Goal: Task Accomplishment & Management: Use online tool/utility

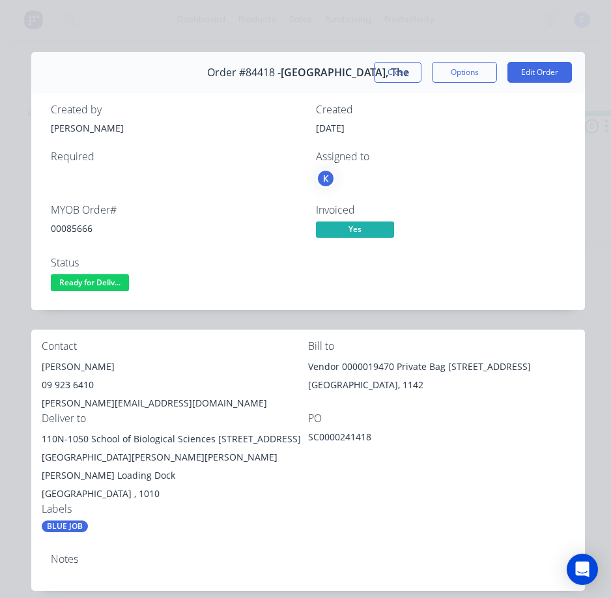
click at [100, 434] on div "110N-1050 School of Biological Sciences [STREET_ADDRESS][GEOGRAPHIC_DATA][PERSO…" at bounding box center [175, 457] width 266 height 55
drag, startPoint x: 210, startPoint y: 440, endPoint x: 78, endPoint y: 436, distance: 132.9
click at [37, 434] on div "Contact [PERSON_NAME] [PHONE_NUMBER] [PERSON_NAME][EMAIL_ADDRESS][DOMAIN_NAME] …" at bounding box center [308, 437] width 554 height 214
copy div "110N-1050 School of Biological Sciences"
drag, startPoint x: 215, startPoint y: 442, endPoint x: 275, endPoint y: 444, distance: 60.0
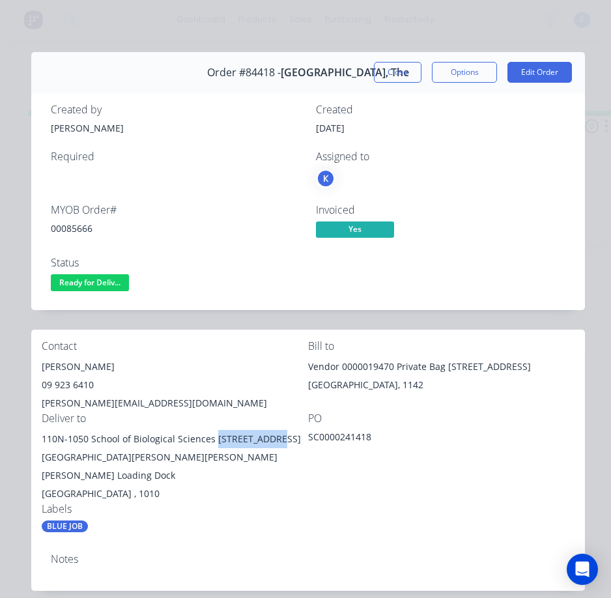
click at [275, 444] on div "110N-1050 School of Biological Sciences [STREET_ADDRESS][GEOGRAPHIC_DATA][PERSO…" at bounding box center [175, 457] width 266 height 55
copy div "[STREET_ADDRESS][PERSON_NAME]"
click at [61, 367] on div "[PERSON_NAME]" at bounding box center [175, 367] width 266 height 18
click at [61, 366] on div "[PERSON_NAME]" at bounding box center [175, 367] width 266 height 18
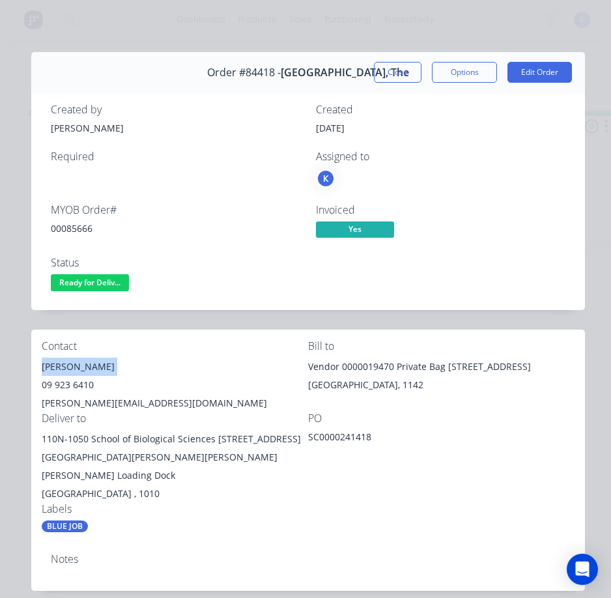
copy div "[PERSON_NAME]"
click at [68, 381] on div "09 923 6410" at bounding box center [175, 385] width 266 height 18
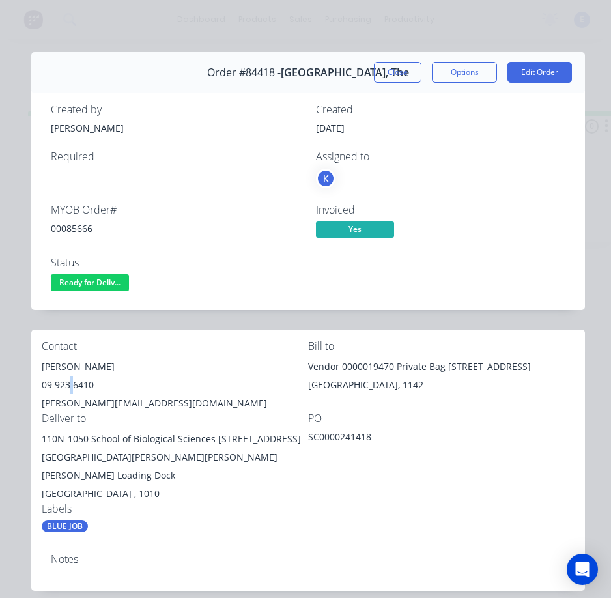
click at [68, 381] on div "09 923 6410" at bounding box center [175, 385] width 266 height 18
click at [83, 399] on div "[PERSON_NAME][EMAIL_ADDRESS][DOMAIN_NAME]" at bounding box center [175, 403] width 266 height 18
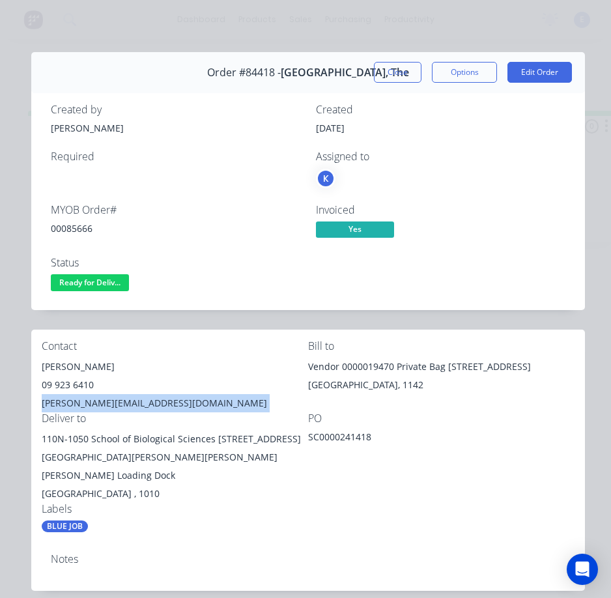
click at [83, 399] on div "[PERSON_NAME][EMAIL_ADDRESS][DOMAIN_NAME]" at bounding box center [175, 403] width 266 height 18
copy div "[PERSON_NAME][EMAIL_ADDRESS][DOMAIN_NAME]"
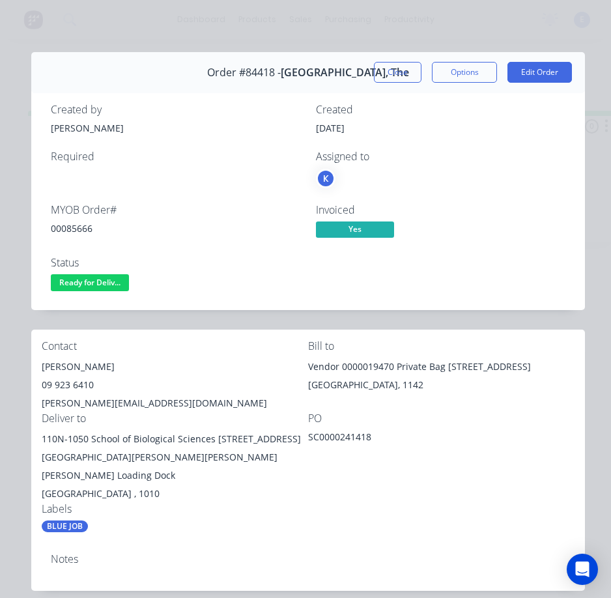
click at [289, 499] on div "[GEOGRAPHIC_DATA] , 1010" at bounding box center [175, 494] width 266 height 18
drag, startPoint x: 103, startPoint y: 478, endPoint x: 201, endPoint y: 459, distance: 99.6
click at [201, 459] on div "110N-1050 School of Biological Sciences [STREET_ADDRESS][GEOGRAPHIC_DATA][PERSO…" at bounding box center [175, 457] width 266 height 55
copy div "[PERSON_NAME] Building Loading Dock"
click at [68, 230] on div "00085666" at bounding box center [175, 228] width 249 height 14
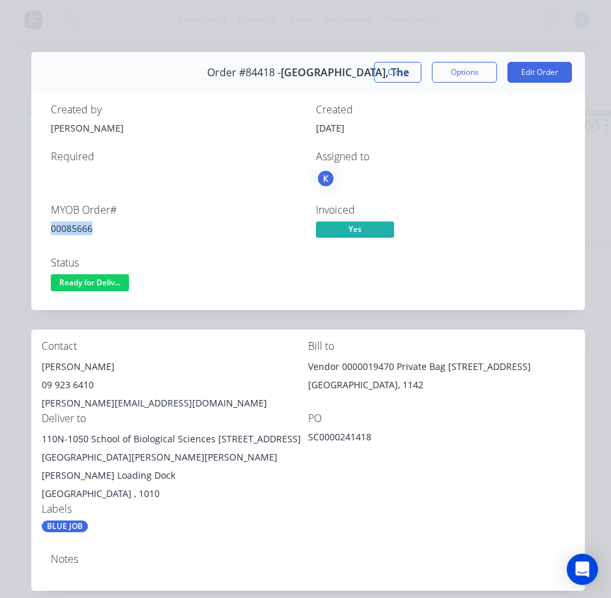
click at [68, 231] on div "00085666" at bounding box center [175, 228] width 249 height 14
click at [69, 231] on div "00085666" at bounding box center [175, 228] width 249 height 14
copy div "00085666"
click at [70, 282] on span "Ready for Deliv..." at bounding box center [90, 282] width 78 height 16
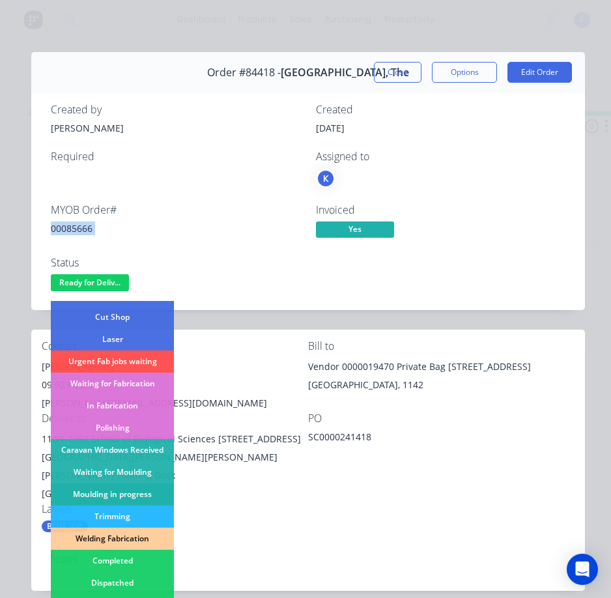
scroll to position [195, 0]
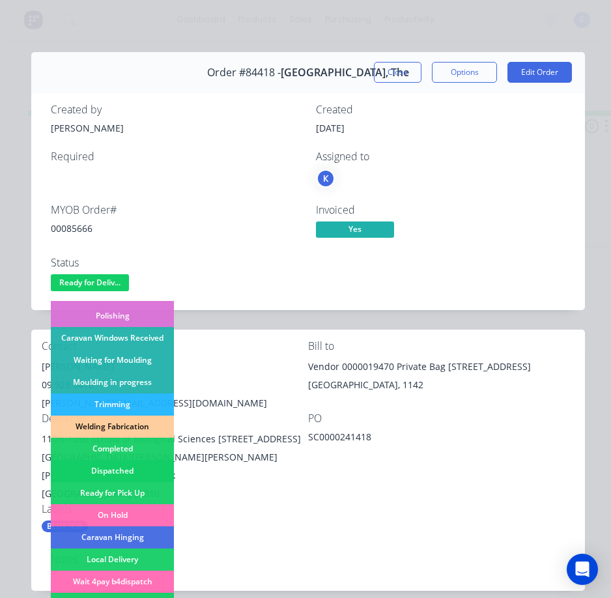
click at [130, 472] on div "Dispatched" at bounding box center [112, 471] width 123 height 22
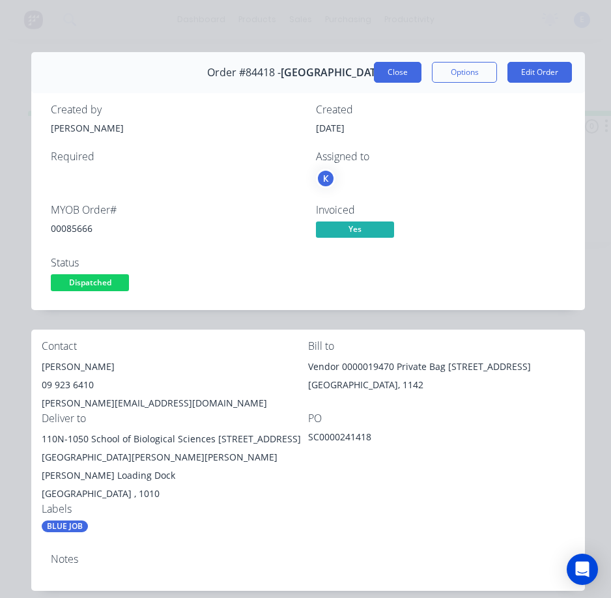
click at [375, 70] on button "Close" at bounding box center [398, 72] width 48 height 21
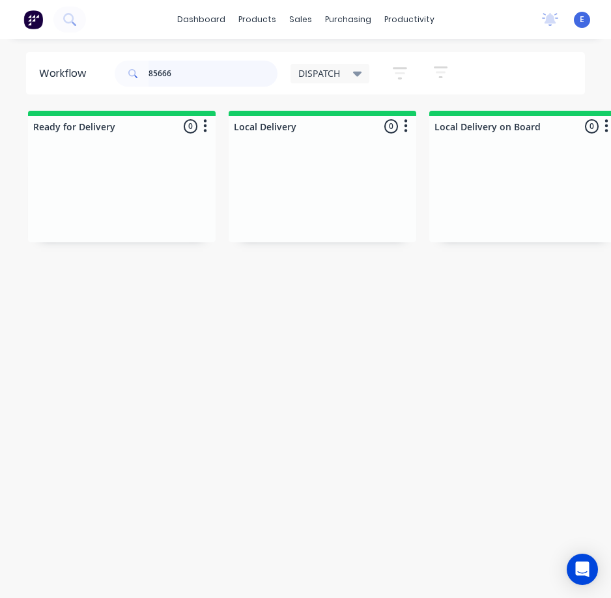
click at [221, 72] on input "85666" at bounding box center [213, 74] width 129 height 26
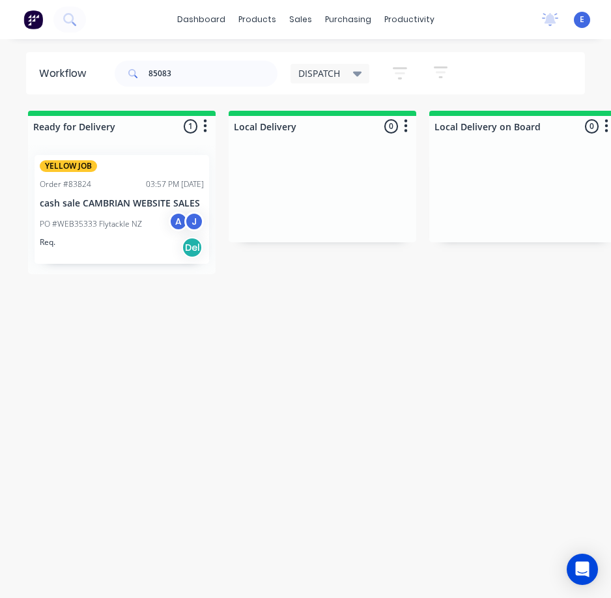
drag, startPoint x: 138, startPoint y: 264, endPoint x: 138, endPoint y: 250, distance: 14.3
click at [137, 264] on div "YELLOW JOB Order #83824 03:57 PM [DATE] cash sale CAMBRIAN WEBSITE SALES PO #WE…" at bounding box center [122, 210] width 188 height 130
click at [138, 249] on div "Req. Del" at bounding box center [122, 247] width 164 height 22
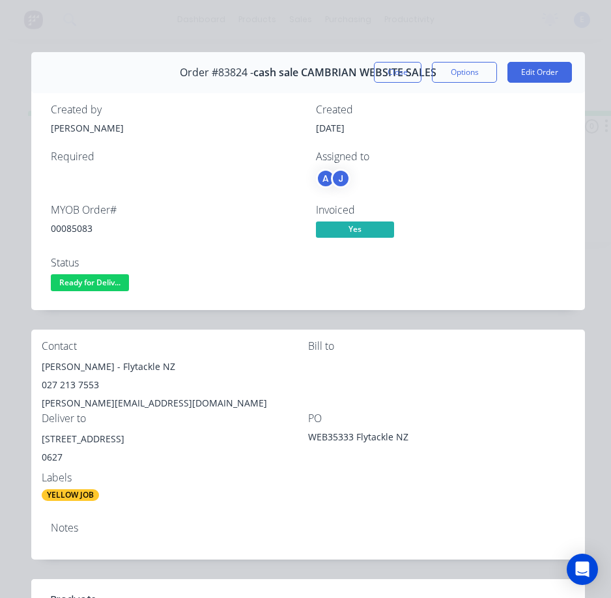
click at [81, 227] on div "00085083" at bounding box center [175, 228] width 249 height 14
copy div "00085083"
drag, startPoint x: 109, startPoint y: 367, endPoint x: 43, endPoint y: 369, distance: 65.8
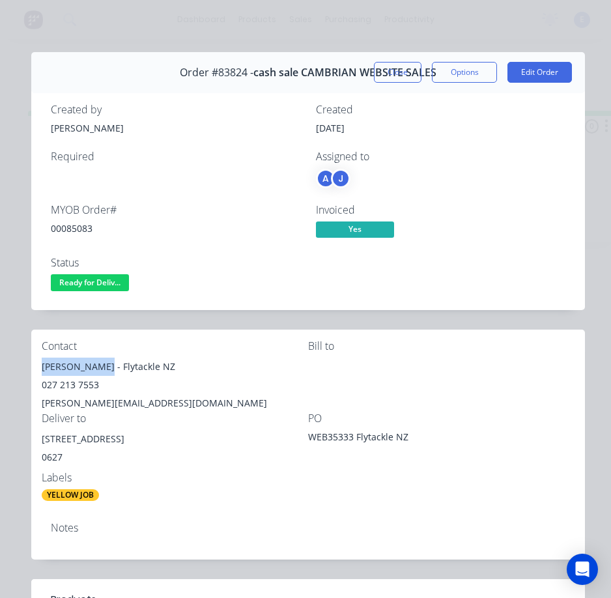
click at [43, 369] on div "[PERSON_NAME] - Flytackle NZ" at bounding box center [175, 367] width 266 height 18
copy div "[PERSON_NAME]"
drag, startPoint x: 115, startPoint y: 368, endPoint x: 175, endPoint y: 354, distance: 62.3
click at [175, 354] on div "Contact [PERSON_NAME] - Flytackle NZ 027 213 7553 [PERSON_NAME][EMAIL_ADDRESS][…" at bounding box center [175, 376] width 266 height 72
copy div "Flytackle NZ"
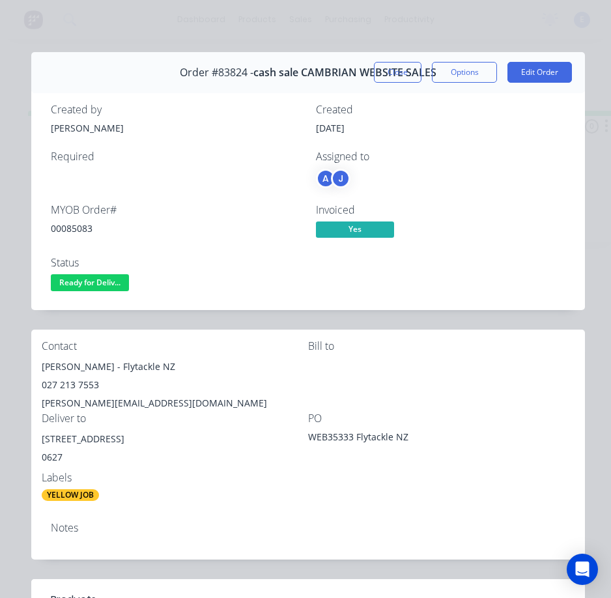
click at [66, 385] on div "027 213 7553" at bounding box center [175, 385] width 266 height 18
copy div "027 213 7553"
click at [107, 394] on div "[PERSON_NAME][EMAIL_ADDRESS][DOMAIN_NAME]" at bounding box center [175, 403] width 266 height 18
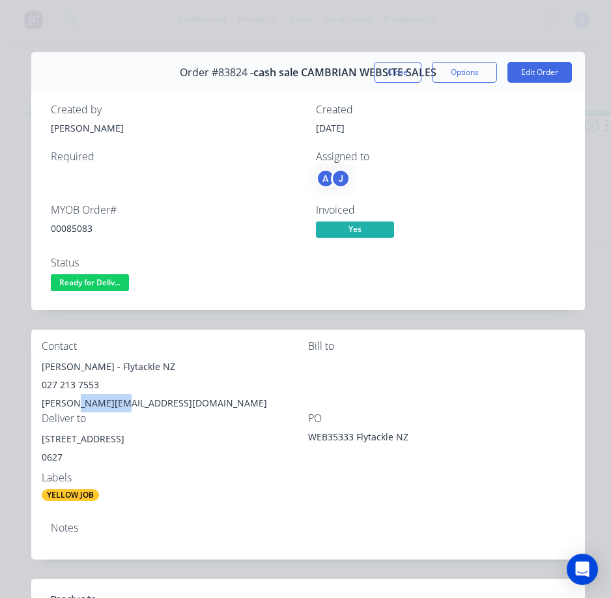
click at [107, 394] on div "[PERSON_NAME][EMAIL_ADDRESS][DOMAIN_NAME]" at bounding box center [175, 403] width 266 height 18
click at [108, 394] on div "[PERSON_NAME][EMAIL_ADDRESS][DOMAIN_NAME]" at bounding box center [175, 403] width 266 height 18
drag, startPoint x: 102, startPoint y: 442, endPoint x: 51, endPoint y: 438, distance: 51.6
click at [39, 445] on div "Contact [PERSON_NAME] - Flytackle NZ 027 213 7553 [PERSON_NAME][EMAIL_ADDRESS][…" at bounding box center [308, 421] width 554 height 182
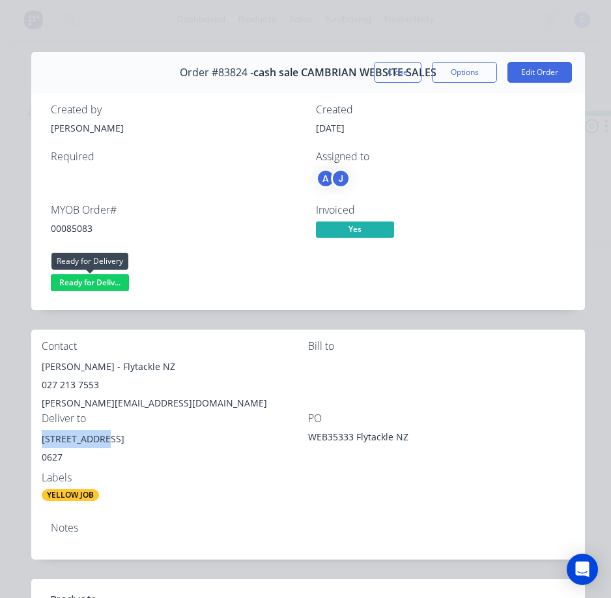
drag, startPoint x: 111, startPoint y: 283, endPoint x: 110, endPoint y: 300, distance: 16.9
click at [112, 285] on span "Ready for Deliv..." at bounding box center [90, 282] width 78 height 16
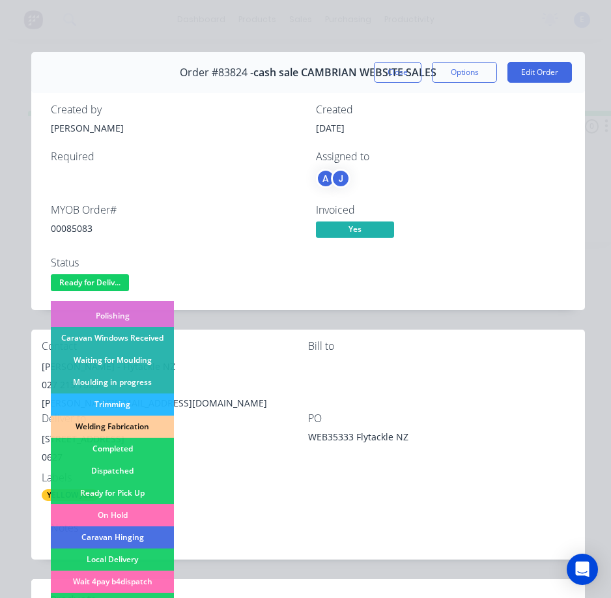
click at [143, 463] on div "Dispatched" at bounding box center [112, 471] width 123 height 22
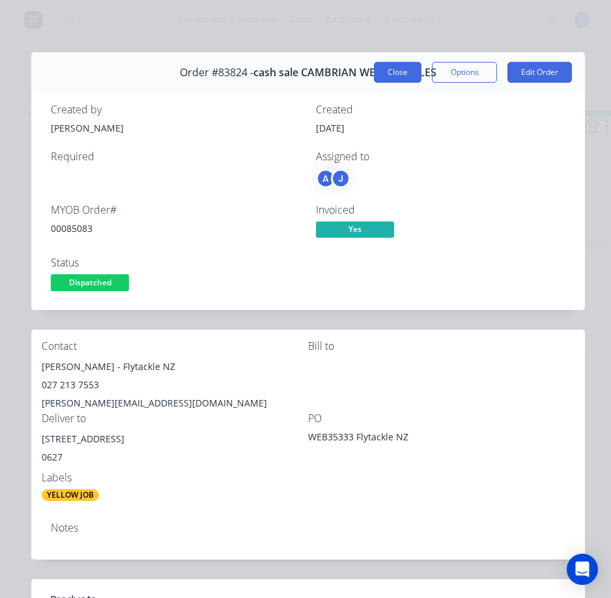
click at [388, 70] on button "Close" at bounding box center [398, 72] width 48 height 21
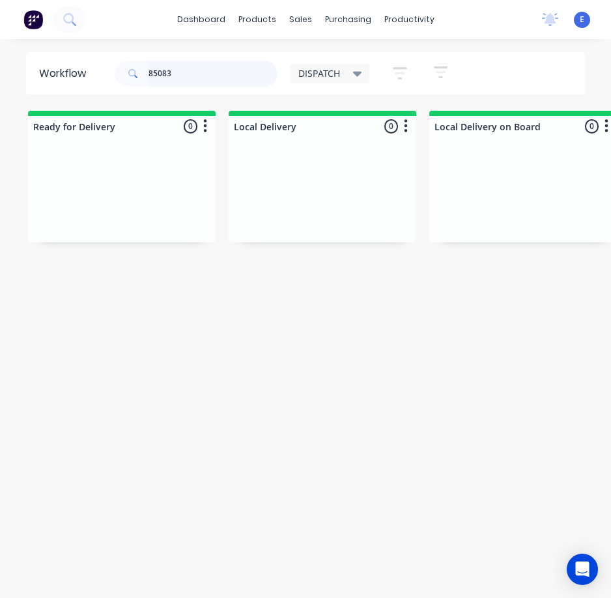
click at [173, 70] on input "85083" at bounding box center [213, 74] width 129 height 26
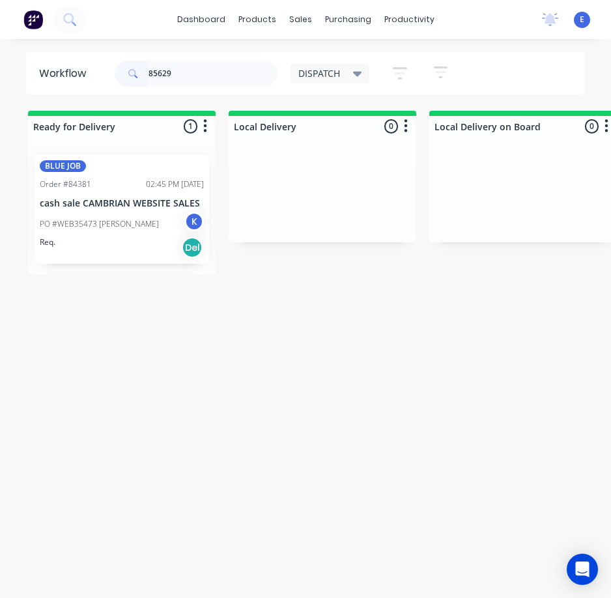
click at [139, 255] on div "Req. Del" at bounding box center [122, 247] width 164 height 22
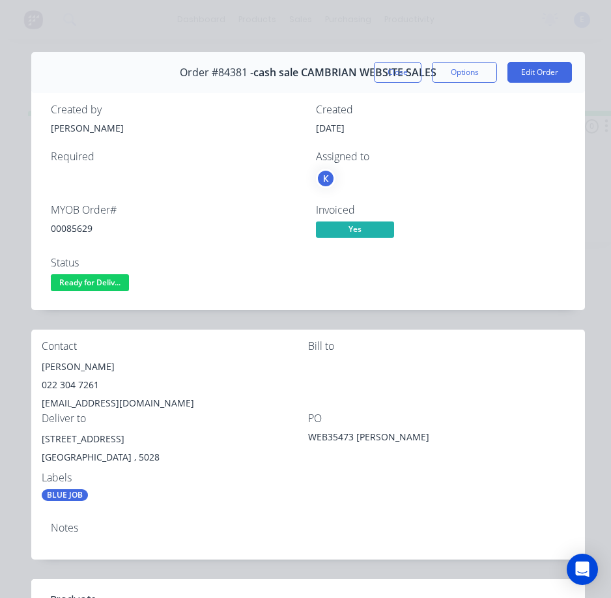
click at [79, 227] on div "00085629" at bounding box center [175, 228] width 249 height 14
click at [79, 226] on div "00085629" at bounding box center [175, 228] width 249 height 14
click at [81, 367] on div "[PERSON_NAME]" at bounding box center [175, 367] width 266 height 18
click at [82, 367] on div "[PERSON_NAME]" at bounding box center [175, 367] width 266 height 18
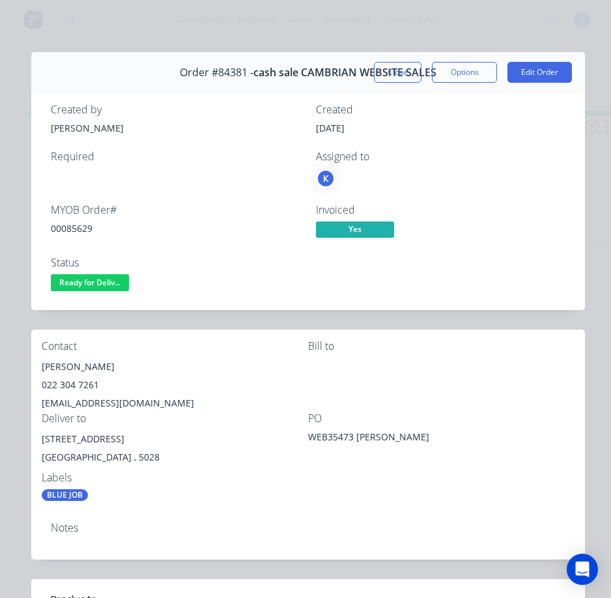
click at [73, 386] on div "022 304 7261" at bounding box center [175, 385] width 266 height 18
click at [102, 402] on div "[EMAIL_ADDRESS][DOMAIN_NAME]" at bounding box center [175, 403] width 266 height 18
click at [103, 402] on div "[EMAIL_ADDRESS][DOMAIN_NAME]" at bounding box center [175, 403] width 266 height 18
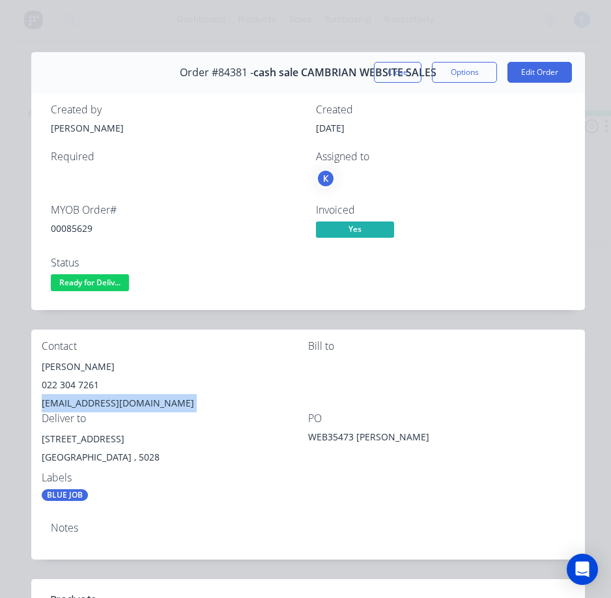
click at [105, 402] on div "[EMAIL_ADDRESS][DOMAIN_NAME]" at bounding box center [175, 403] width 266 height 18
drag, startPoint x: 114, startPoint y: 439, endPoint x: 39, endPoint y: 439, distance: 74.9
click at [39, 439] on div "Contact [PERSON_NAME] [PHONE_NUMBER] [EMAIL_ADDRESS][DOMAIN_NAME] [PERSON_NAME]…" at bounding box center [308, 421] width 554 height 182
click at [232, 422] on div "Deliver to" at bounding box center [175, 418] width 266 height 12
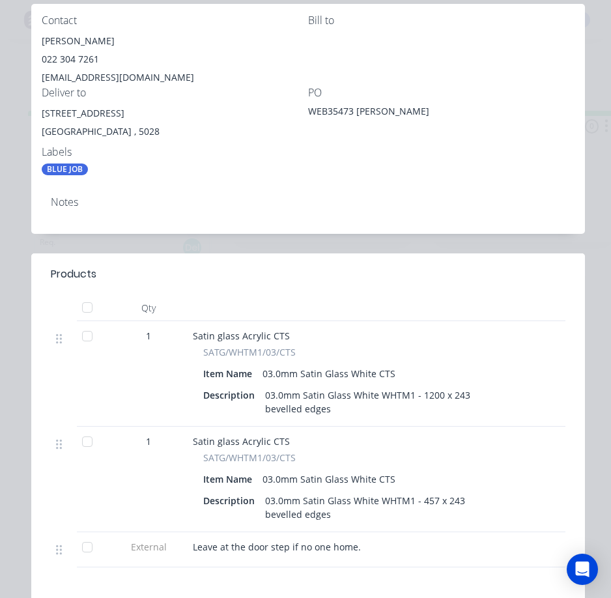
scroll to position [456, 0]
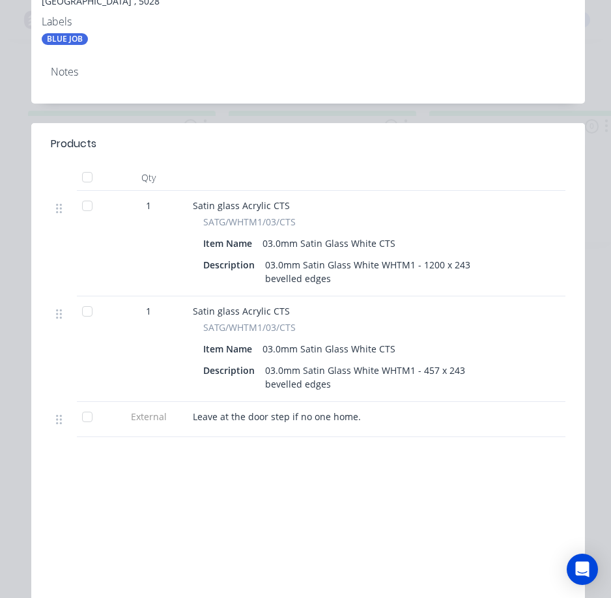
click at [272, 418] on span "Leave at the door step if no one home." at bounding box center [277, 416] width 168 height 12
click at [274, 418] on span "Leave at the door step if no one home." at bounding box center [277, 416] width 168 height 12
click at [364, 337] on div "SATG/WHTM1/03/CTS Item Name 03.0mm Satin Glass White CTS Description 03.0mm Sat…" at bounding box center [448, 357] width 511 height 73
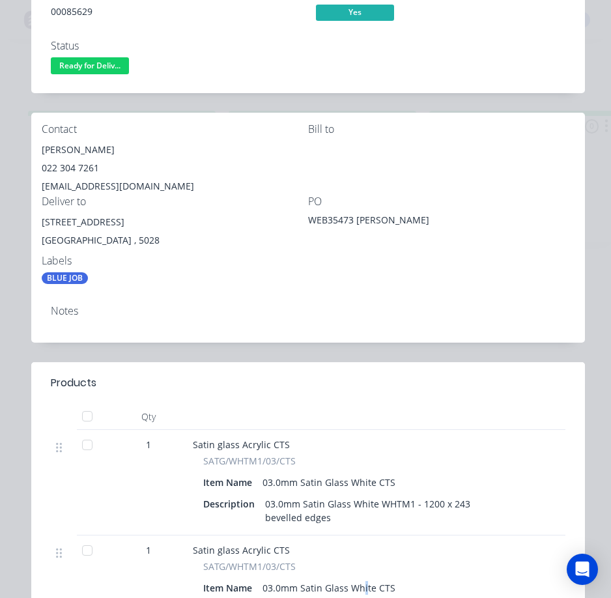
scroll to position [195, 0]
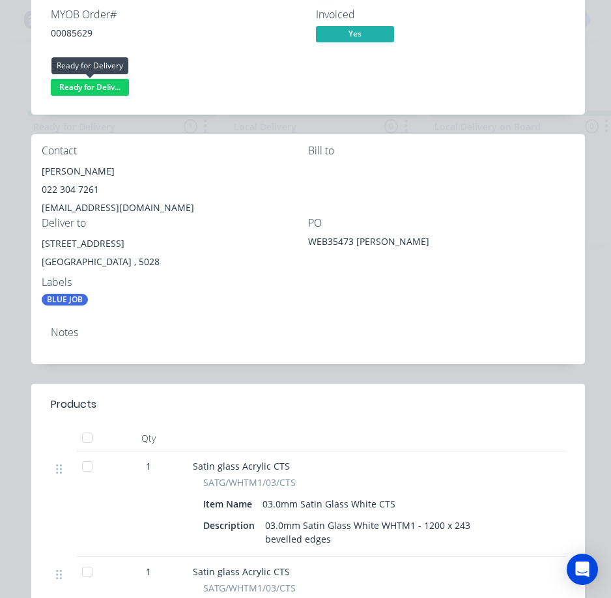
click at [106, 93] on span "Ready for Deliv..." at bounding box center [90, 87] width 78 height 16
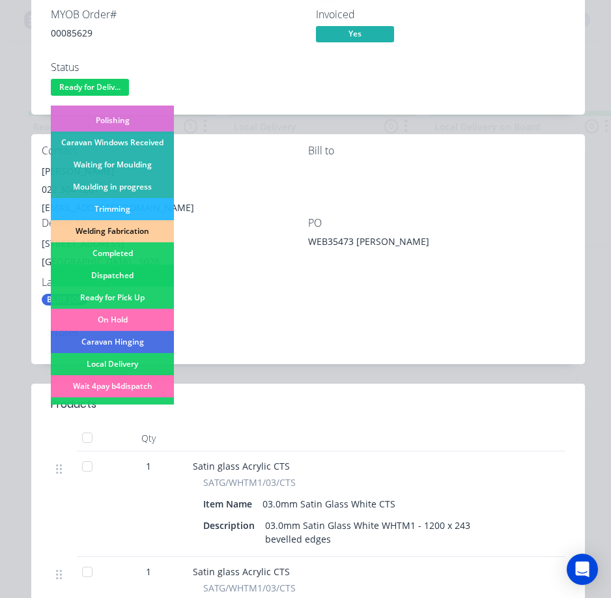
click at [143, 272] on div "Dispatched" at bounding box center [112, 275] width 123 height 22
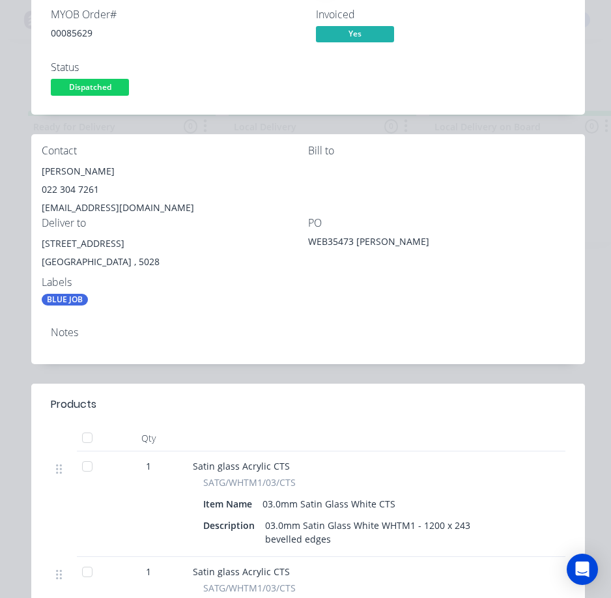
scroll to position [0, 0]
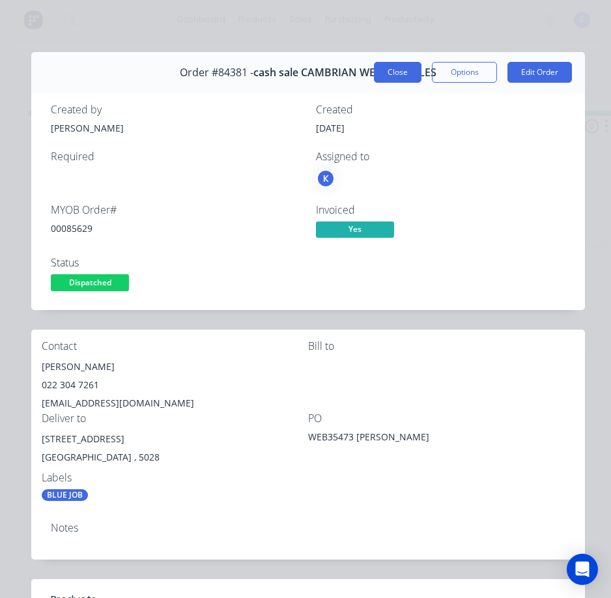
click at [384, 76] on button "Close" at bounding box center [398, 72] width 48 height 21
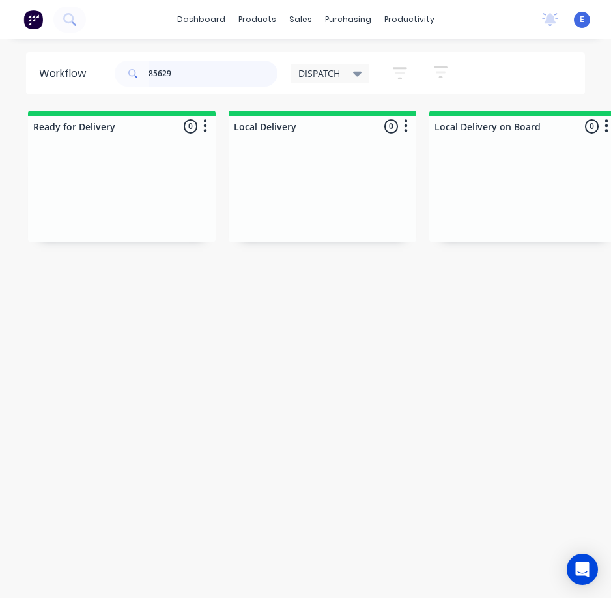
click at [188, 74] on input "85629" at bounding box center [213, 74] width 129 height 26
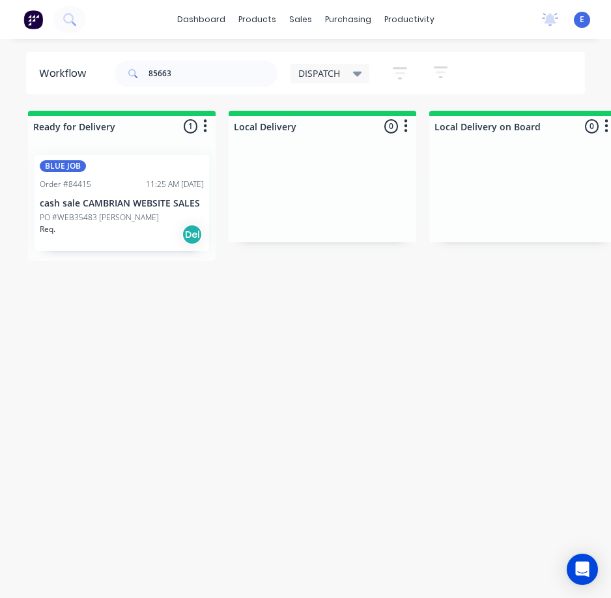
click at [139, 231] on div "Req. Del" at bounding box center [122, 234] width 164 height 22
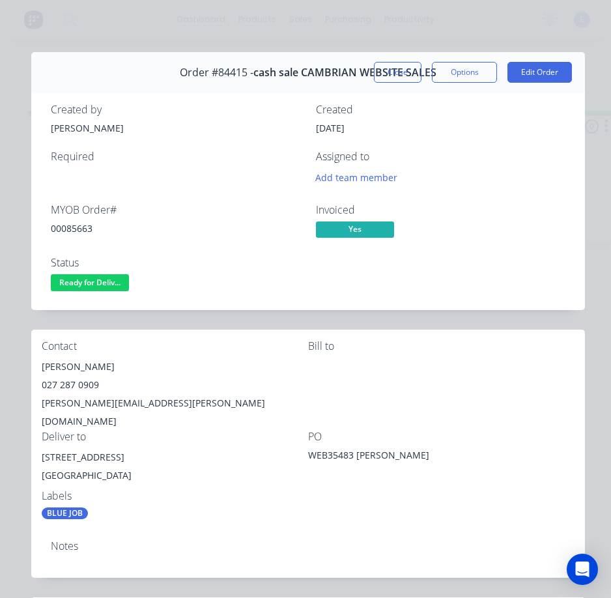
click at [79, 228] on div "00085663" at bounding box center [175, 228] width 249 height 14
click at [59, 371] on div "[PERSON_NAME]" at bounding box center [175, 367] width 266 height 18
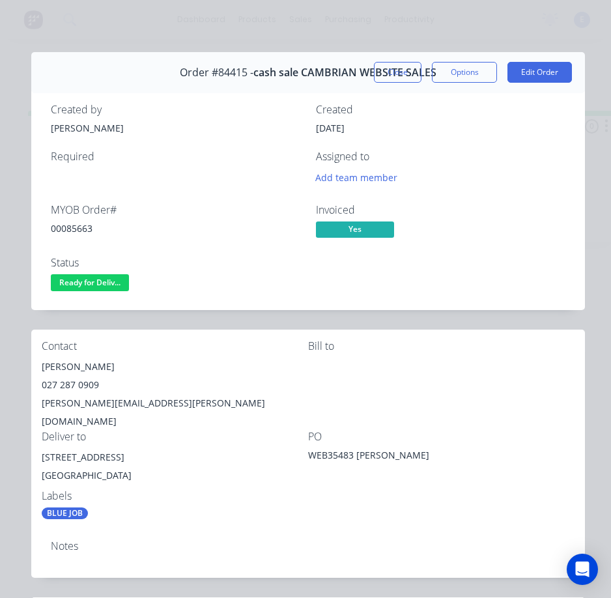
click at [63, 382] on div "027 287 0909" at bounding box center [175, 385] width 266 height 18
click at [64, 382] on div "027 287 0909" at bounding box center [175, 385] width 266 height 18
click at [76, 406] on div "[PERSON_NAME][EMAIL_ADDRESS][PERSON_NAME][DOMAIN_NAME]" at bounding box center [175, 412] width 266 height 36
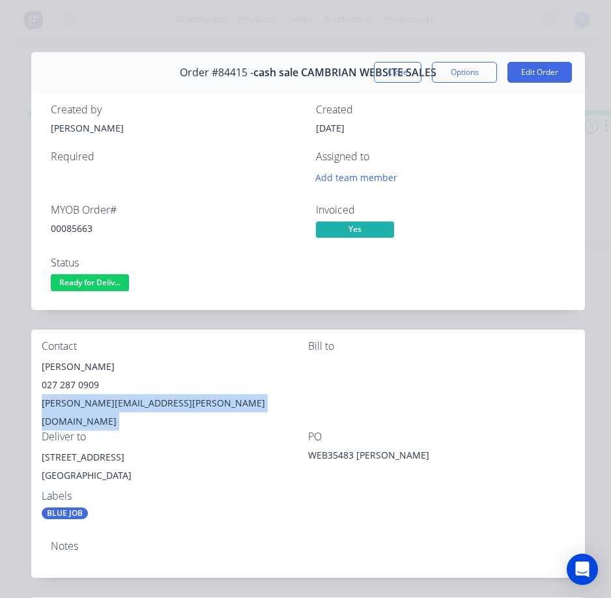
click at [76, 406] on div "[PERSON_NAME][EMAIL_ADDRESS][PERSON_NAME][DOMAIN_NAME]" at bounding box center [175, 412] width 266 height 36
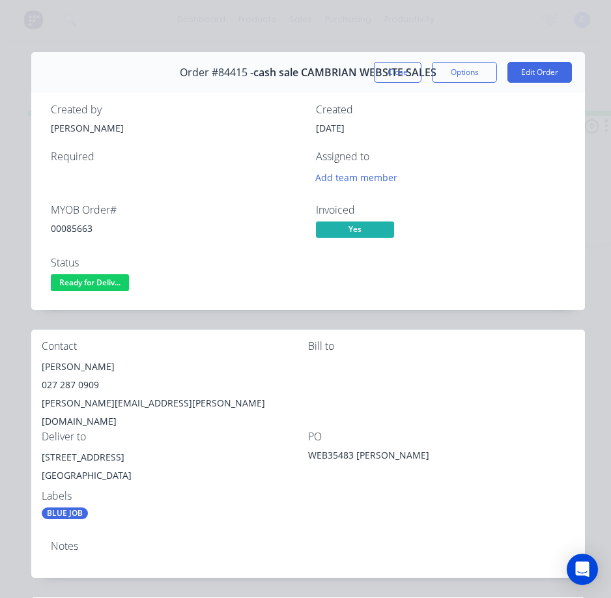
click at [77, 448] on div "[STREET_ADDRESS]" at bounding box center [175, 457] width 266 height 18
click at [161, 466] on div "[GEOGRAPHIC_DATA]" at bounding box center [175, 475] width 266 height 18
click at [83, 277] on span "Ready for Deliv..." at bounding box center [90, 282] width 78 height 16
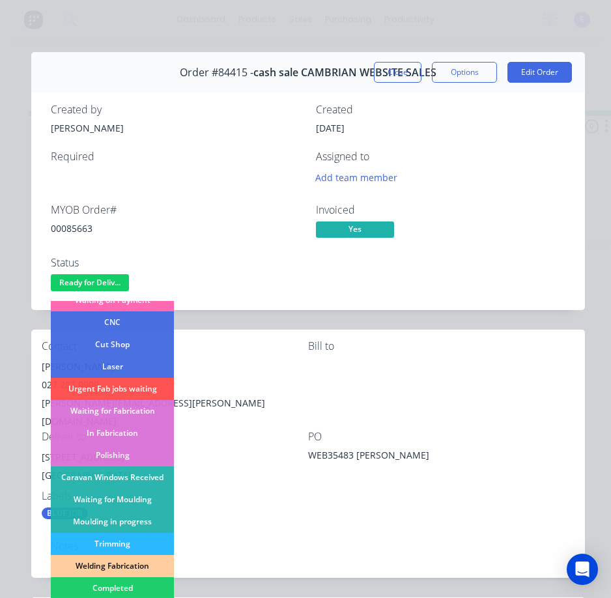
scroll to position [130, 0]
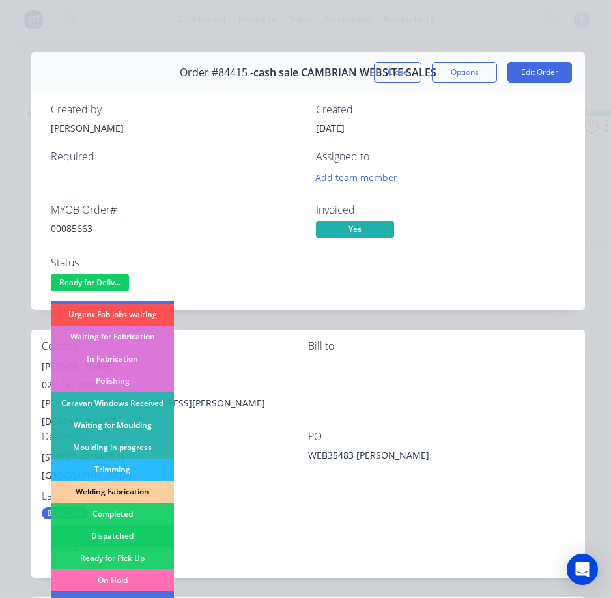
click at [147, 527] on div "Dispatched" at bounding box center [112, 536] width 123 height 22
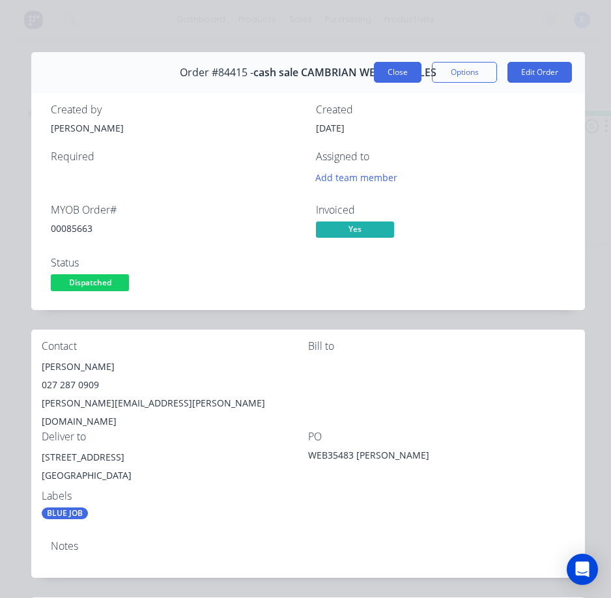
click at [386, 68] on button "Close" at bounding box center [398, 72] width 48 height 21
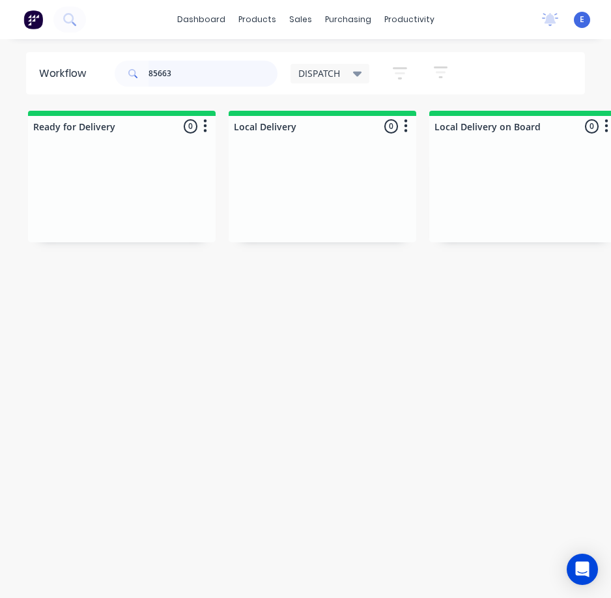
click at [199, 76] on input "85663" at bounding box center [213, 74] width 129 height 26
click at [198, 76] on input "85663" at bounding box center [213, 74] width 129 height 26
type input "85677"
click at [167, 227] on div "Req. Del" at bounding box center [122, 234] width 164 height 22
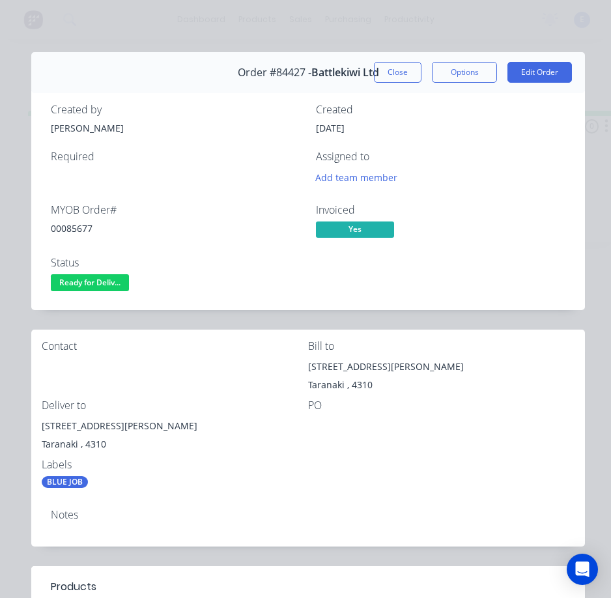
click at [87, 229] on div "00085677" at bounding box center [175, 228] width 249 height 14
drag, startPoint x: 114, startPoint y: 425, endPoint x: 61, endPoint y: 434, distance: 53.7
click at [34, 422] on div "Contact Bill to [STREET_ADDRESS][PERSON_NAME] Deliver to [STREET_ADDRESS][PERSO…" at bounding box center [308, 414] width 554 height 169
click at [272, 391] on div "Contact" at bounding box center [175, 369] width 266 height 59
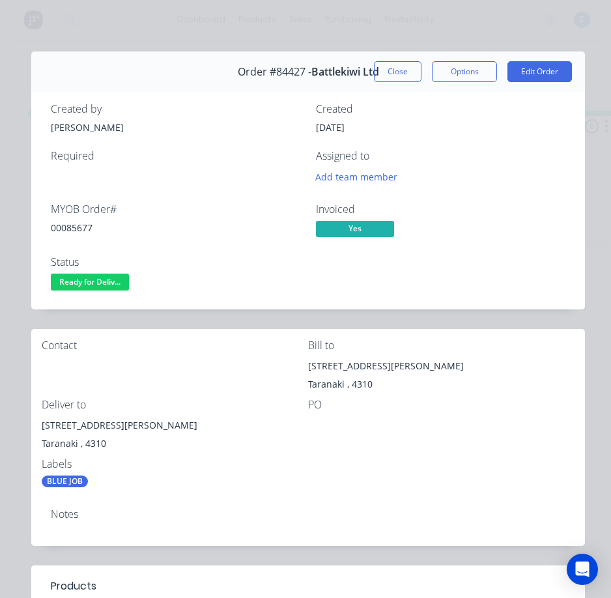
scroll to position [0, 0]
click at [104, 284] on span "Ready for Deliv..." at bounding box center [90, 282] width 78 height 16
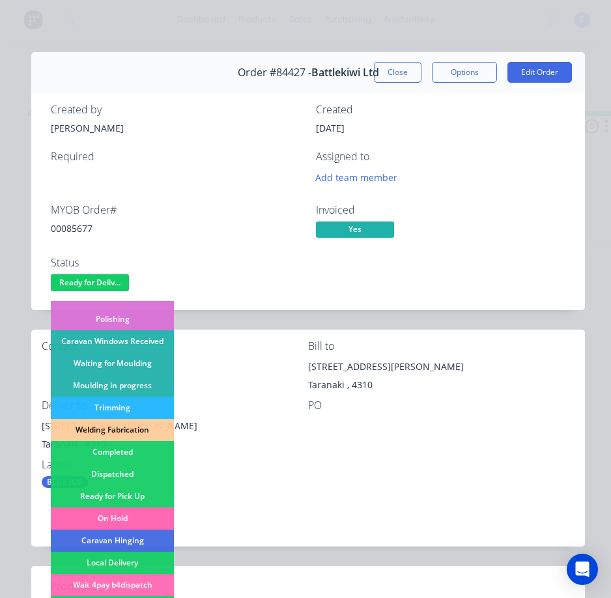
scroll to position [195, 0]
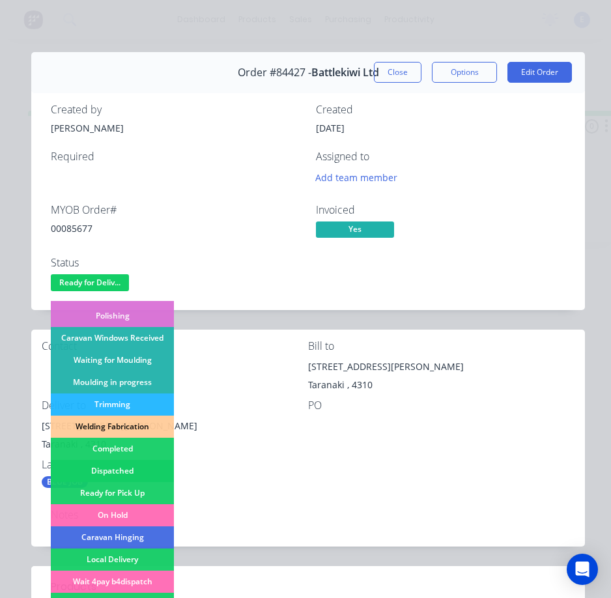
click at [134, 470] on div "Dispatched" at bounding box center [112, 471] width 123 height 22
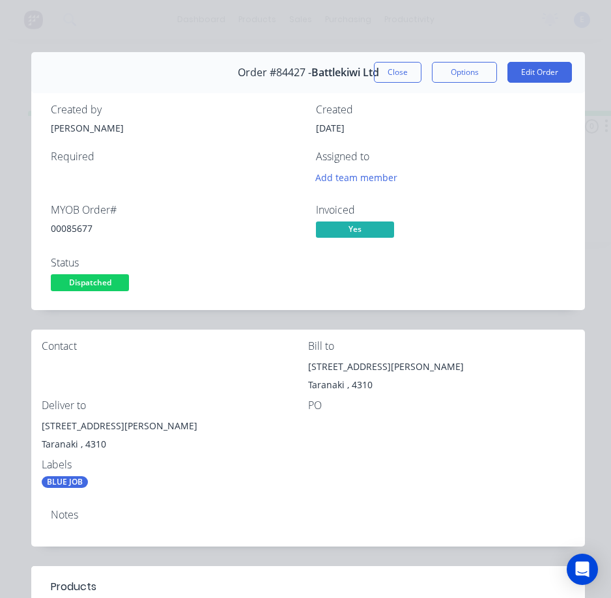
drag, startPoint x: 379, startPoint y: 77, endPoint x: 599, endPoint y: 96, distance: 220.4
click at [406, 80] on button "Close" at bounding box center [398, 72] width 48 height 21
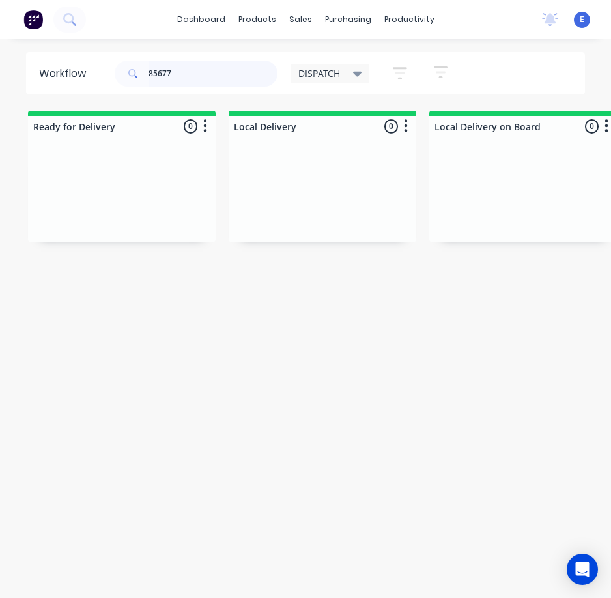
click at [173, 71] on input "85677" at bounding box center [213, 74] width 129 height 26
click at [176, 74] on input "85677" at bounding box center [213, 74] width 129 height 26
drag, startPoint x: 186, startPoint y: 70, endPoint x: 35, endPoint y: 52, distance: 152.2
click at [35, 52] on header "Workflow 85677 DISPATCH Save new view None edit DISPATCH (Default) edit CUT SHO…" at bounding box center [306, 73] width 560 height 42
drag, startPoint x: 188, startPoint y: 71, endPoint x: 78, endPoint y: 37, distance: 115.2
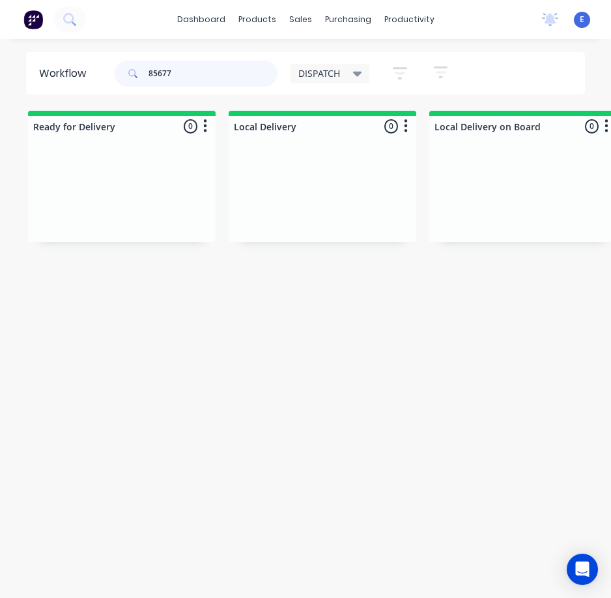
click at [79, 38] on div "dashboard products sales purchasing productivity dashboard products Product Cat…" at bounding box center [305, 273] width 611 height 546
type input "85712"
click at [141, 224] on div "Req. Del" at bounding box center [122, 216] width 164 height 22
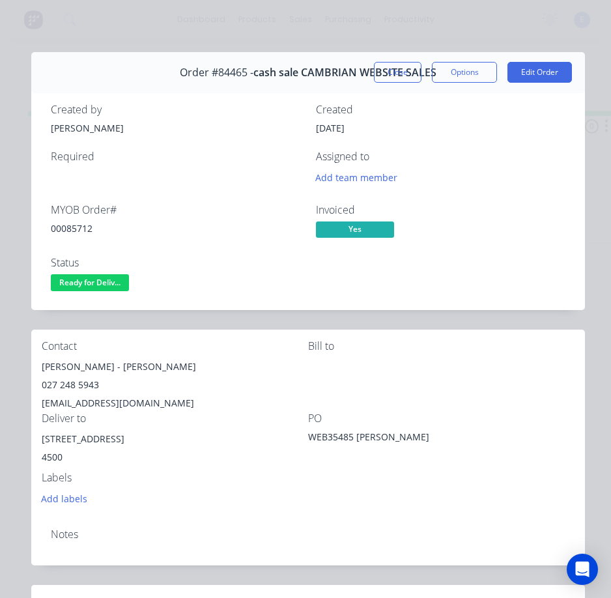
click at [81, 227] on div "00085712" at bounding box center [175, 228] width 249 height 14
drag, startPoint x: 105, startPoint y: 370, endPoint x: 31, endPoint y: 370, distance: 73.6
click at [31, 370] on div "Contact [PERSON_NAME] - Hiremaster Wanganui 027 248 5943 [EMAIL_ADDRESS][DOMAIN…" at bounding box center [308, 424] width 554 height 188
drag, startPoint x: 111, startPoint y: 360, endPoint x: 242, endPoint y: 363, distance: 130.3
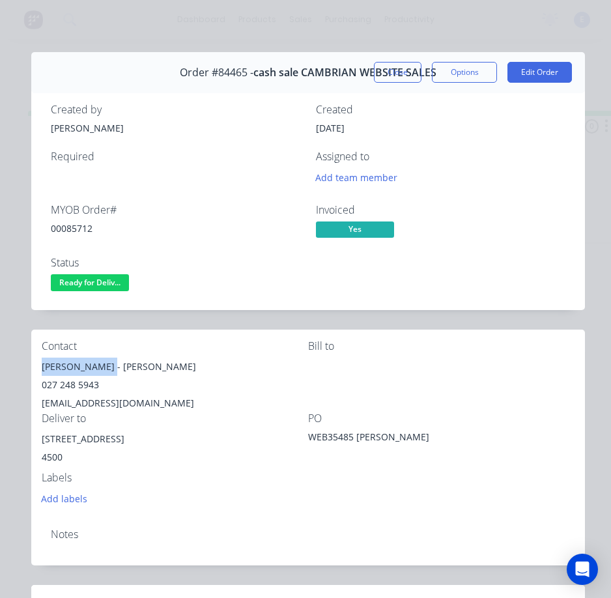
click at [242, 363] on div "[PERSON_NAME] - [PERSON_NAME]" at bounding box center [175, 367] width 266 height 18
click at [70, 392] on div "027 248 5943" at bounding box center [175, 385] width 266 height 18
click at [70, 390] on div "027 248 5943" at bounding box center [175, 385] width 266 height 18
click at [70, 386] on div "027 248 5943" at bounding box center [175, 385] width 266 height 18
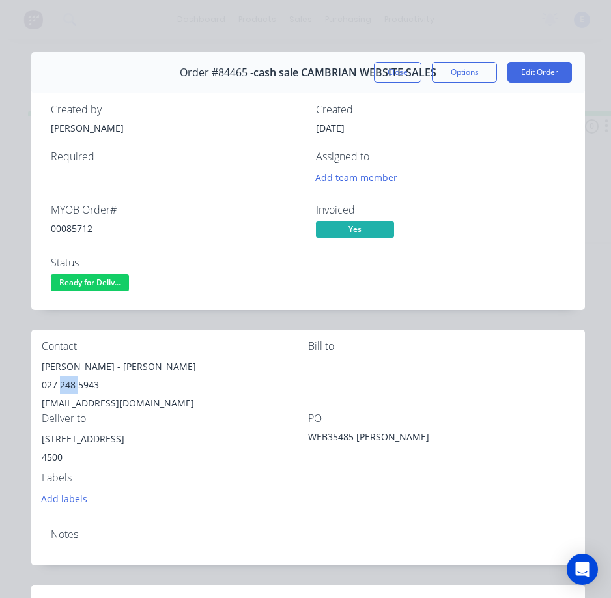
click at [70, 386] on div "027 248 5943" at bounding box center [175, 385] width 266 height 18
click at [122, 406] on div "[EMAIL_ADDRESS][DOMAIN_NAME]" at bounding box center [175, 403] width 266 height 18
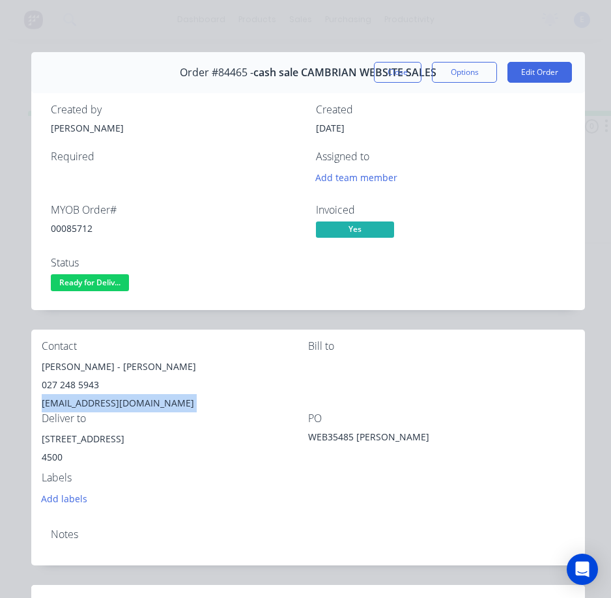
drag, startPoint x: 117, startPoint y: 438, endPoint x: 42, endPoint y: 436, distance: 74.3
click at [42, 436] on div "[STREET_ADDRESS]" at bounding box center [175, 439] width 266 height 18
